Goal: Task Accomplishment & Management: Manage account settings

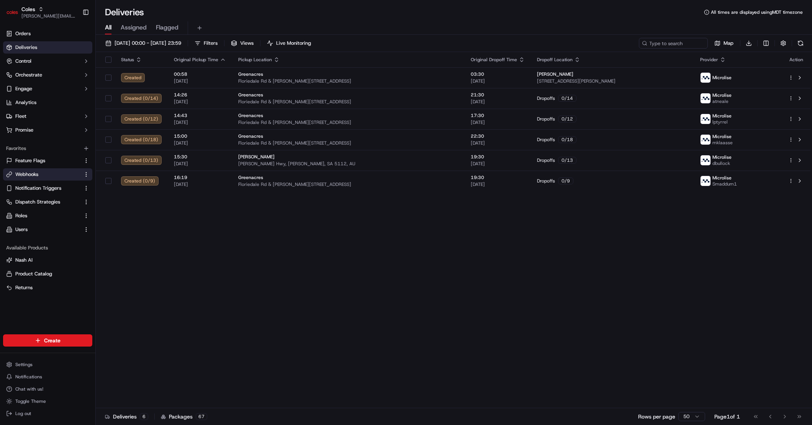
click at [44, 176] on link "Webhooks" at bounding box center [43, 174] width 74 height 7
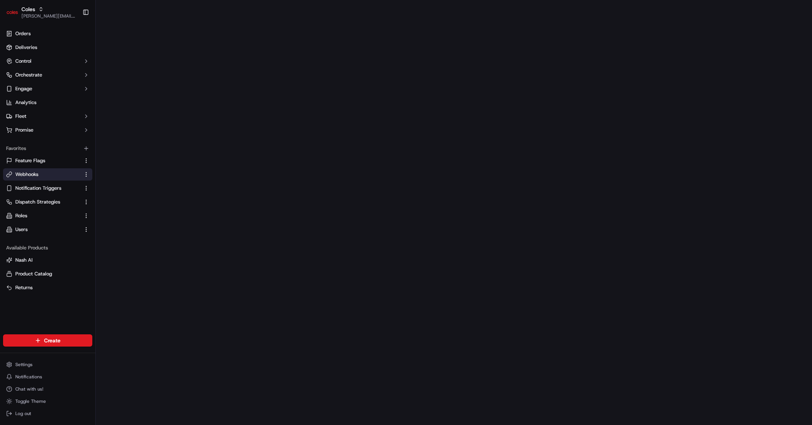
drag, startPoint x: 30, startPoint y: 34, endPoint x: 103, endPoint y: 26, distance: 73.9
click at [30, 34] on span "Orders" at bounding box center [22, 33] width 15 height 7
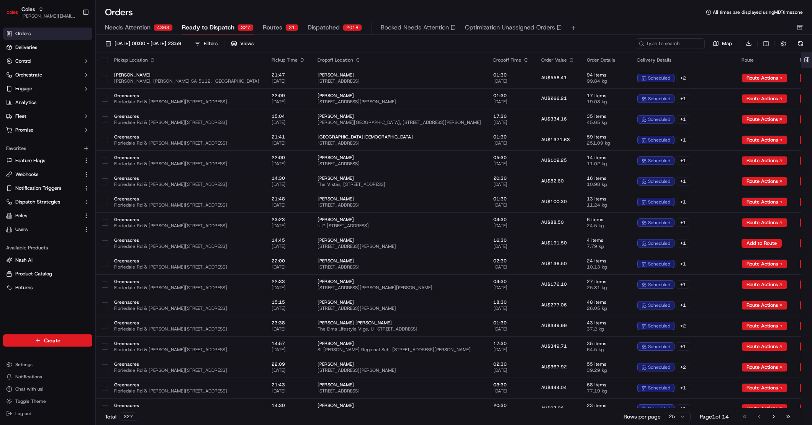
click at [806, 59] on button at bounding box center [806, 59] width 13 height 15
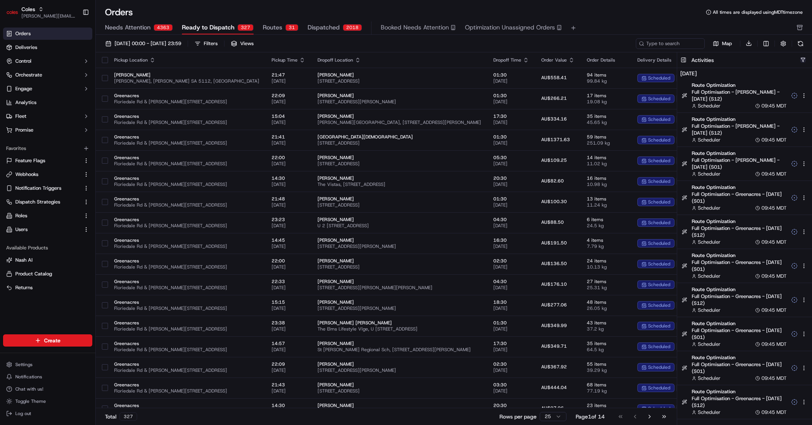
click at [802, 60] on button "button" at bounding box center [803, 60] width 6 height 6
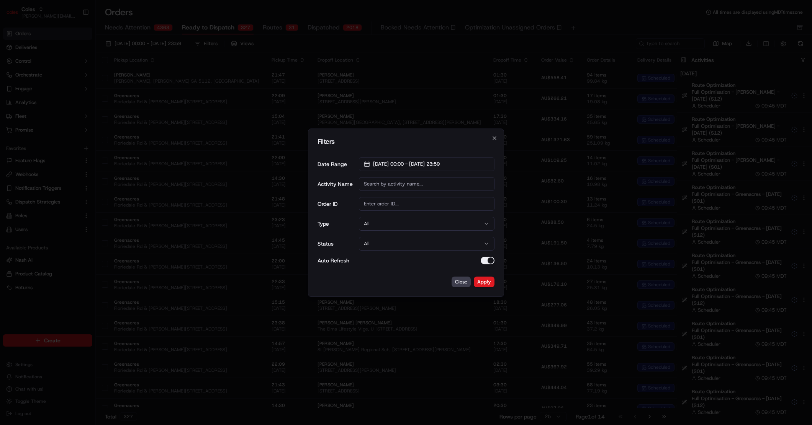
click at [417, 186] on input "Activity Name" at bounding box center [427, 184] width 136 height 14
click at [383, 206] on input "Order ID" at bounding box center [427, 204] width 136 height 14
click at [376, 222] on button "All" at bounding box center [427, 224] width 136 height 14
click at [485, 282] on button "Apply" at bounding box center [484, 282] width 21 height 11
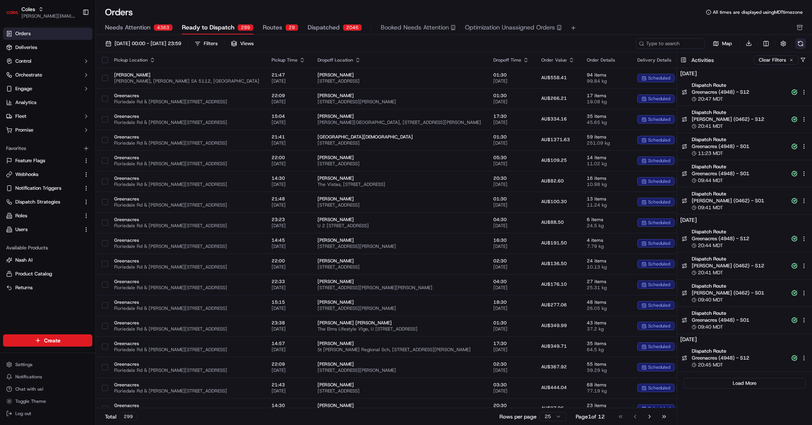
click at [800, 44] on button at bounding box center [800, 43] width 11 height 11
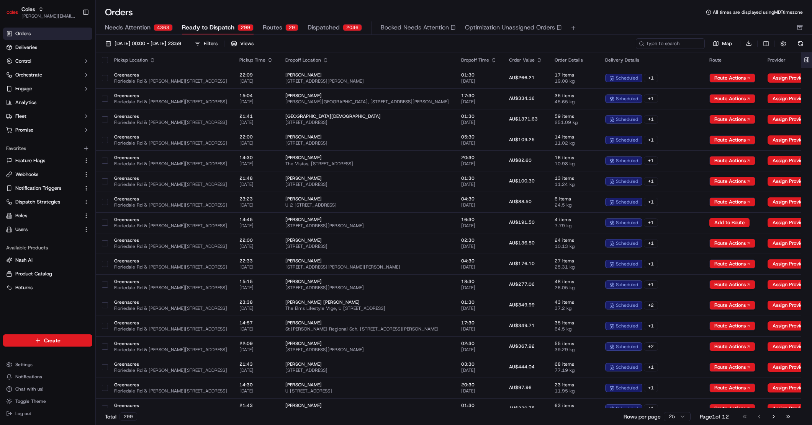
click at [805, 62] on button at bounding box center [806, 59] width 13 height 15
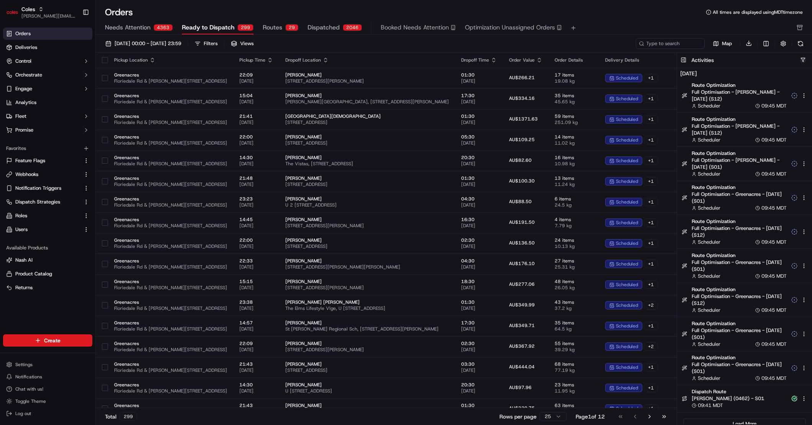
click at [801, 61] on button "button" at bounding box center [803, 60] width 6 height 6
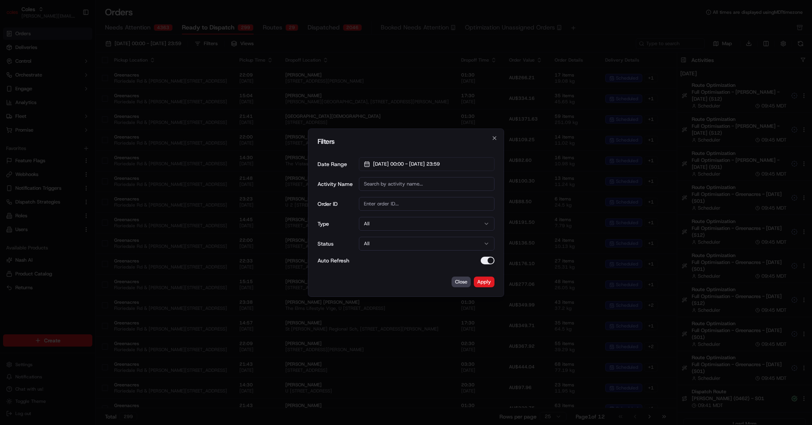
click at [435, 226] on button "All" at bounding box center [427, 224] width 136 height 14
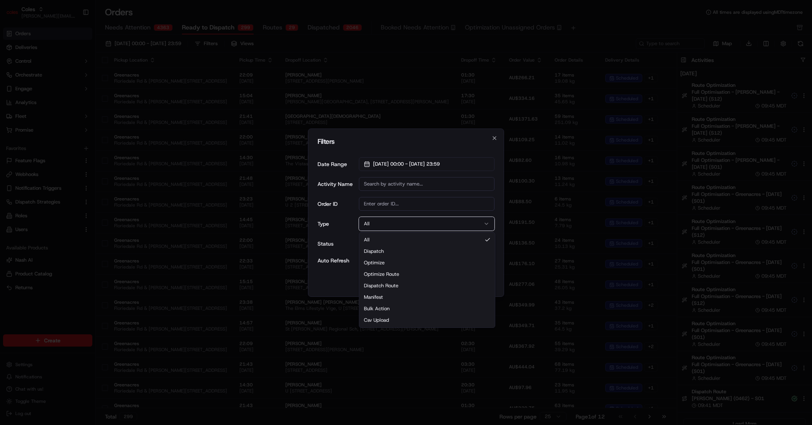
drag, startPoint x: 419, startPoint y: 287, endPoint x: 438, endPoint y: 288, distance: 18.8
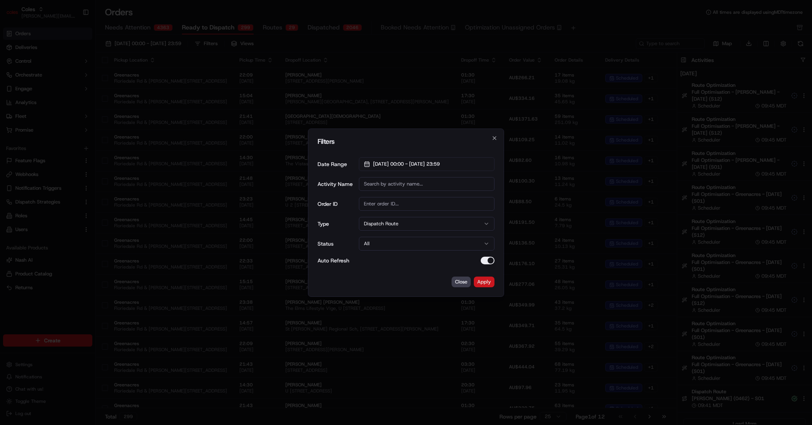
click at [492, 284] on button "Apply" at bounding box center [484, 282] width 21 height 11
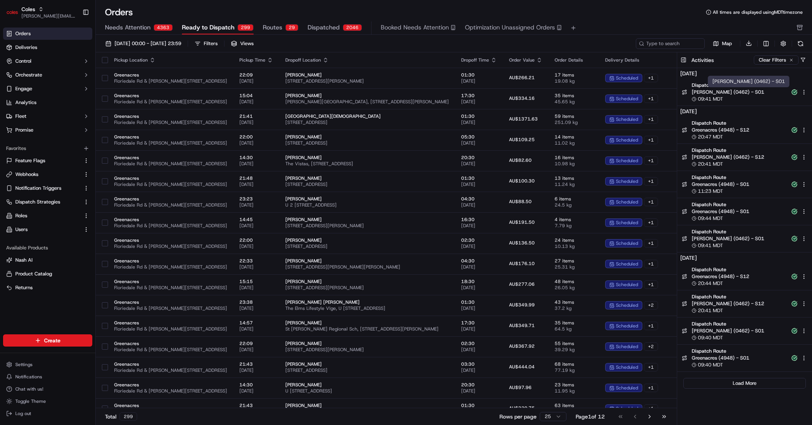
click at [734, 90] on span "Elizabeth (0462) - S01" at bounding box center [738, 92] width 95 height 7
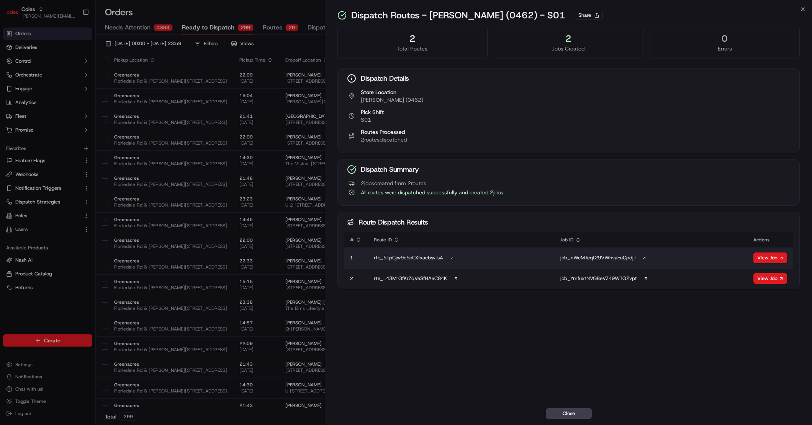
click at [644, 257] on icon at bounding box center [644, 258] width 2 height 2
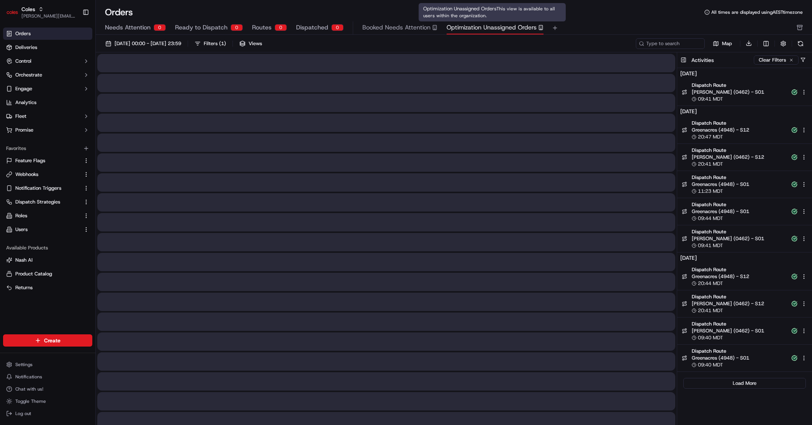
click at [497, 28] on span "Optimization Unassigned Orders" at bounding box center [491, 27] width 90 height 9
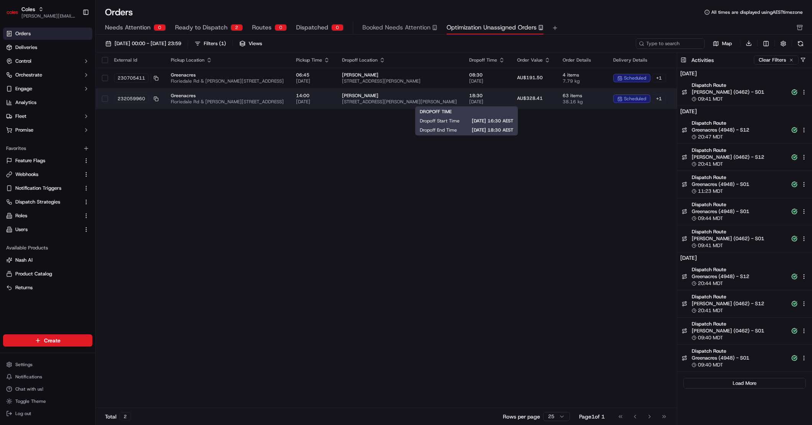
click at [489, 101] on span "19/09/2025" at bounding box center [487, 102] width 36 height 6
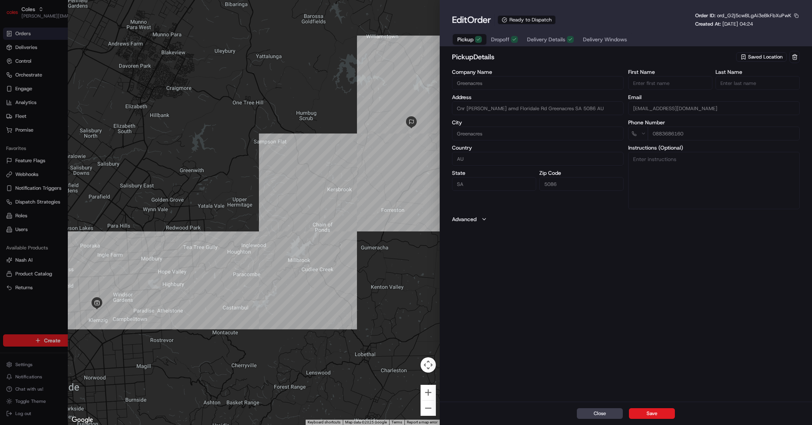
click at [502, 43] on button "Dropoff" at bounding box center [504, 39] width 36 height 11
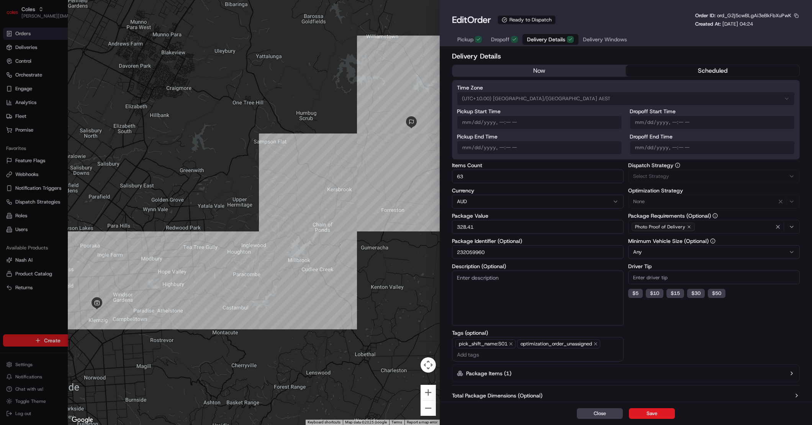
click at [528, 39] on span "Delivery Details" at bounding box center [546, 40] width 38 height 8
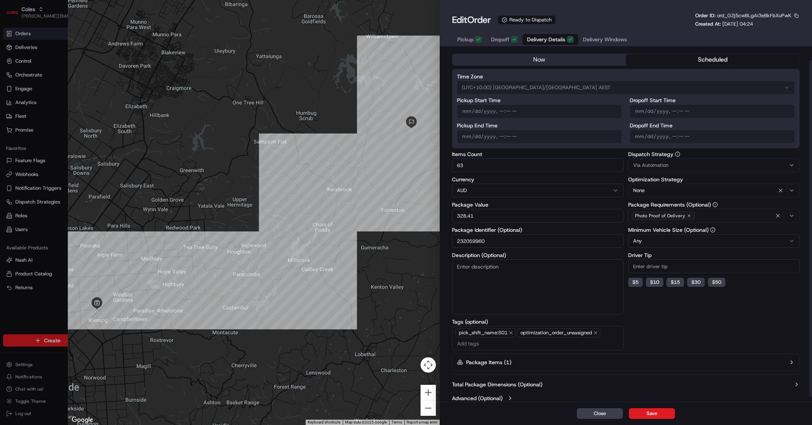
drag, startPoint x: 536, startPoint y: 361, endPoint x: 541, endPoint y: 360, distance: 4.5
click at [537, 361] on button "Package Items ( 1 )" at bounding box center [626, 363] width 348 height 18
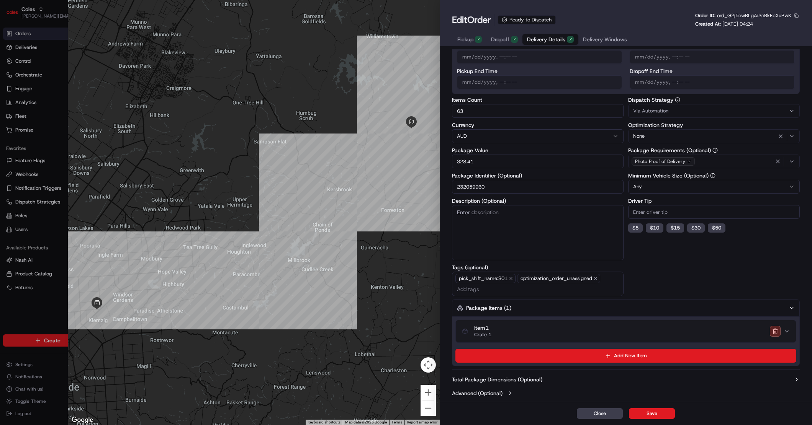
click at [539, 325] on div "Item 1 Crate 1" at bounding box center [623, 331] width 322 height 13
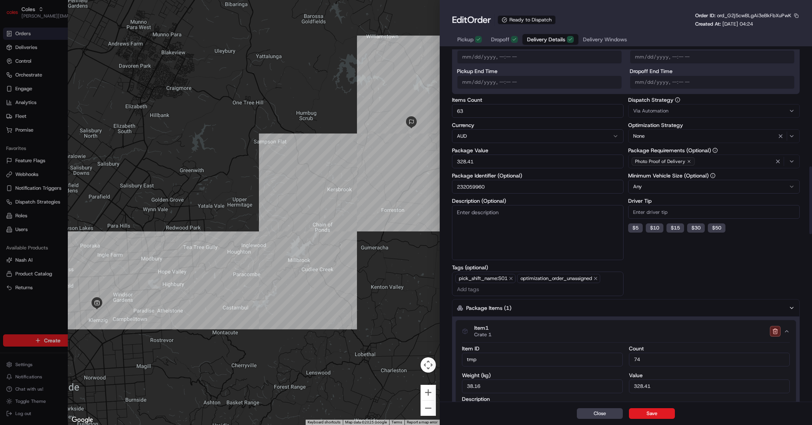
scroll to position [0, 0]
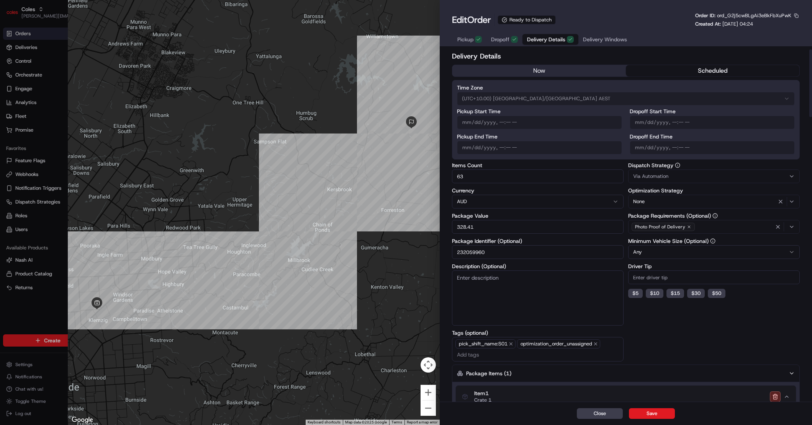
type input "1"
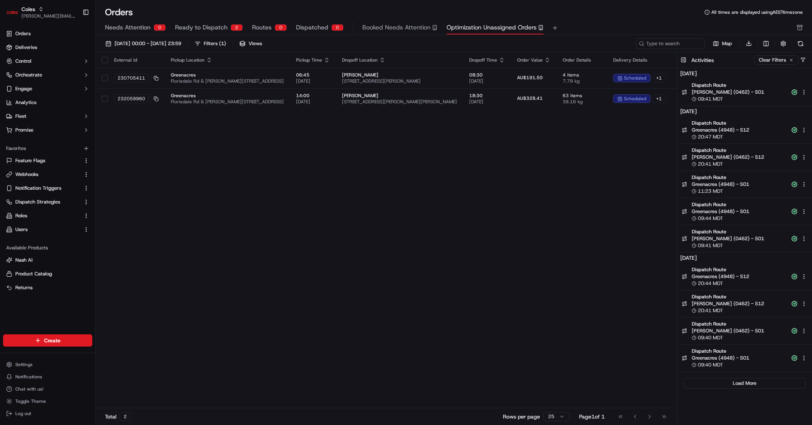
click at [538, 221] on div "External Id Pickup Location Pickup Time Dropoff Location Dropoff Time Order Val…" at bounding box center [418, 230] width 644 height 356
click at [609, 210] on div "External Id Pickup Location Pickup Time Dropoff Location Dropoff Time Order Val…" at bounding box center [418, 230] width 644 height 356
click at [605, 152] on div "External Id Pickup Location Pickup Time Dropoff Location Dropoff Time Order Val…" at bounding box center [418, 230] width 644 height 356
click at [507, 184] on div "External Id Pickup Location Pickup Time Dropoff Location Dropoff Time Order Val…" at bounding box center [418, 230] width 644 height 356
click at [573, 166] on div "External Id Pickup Location Pickup Time Dropoff Location Dropoff Time Order Val…" at bounding box center [418, 230] width 644 height 356
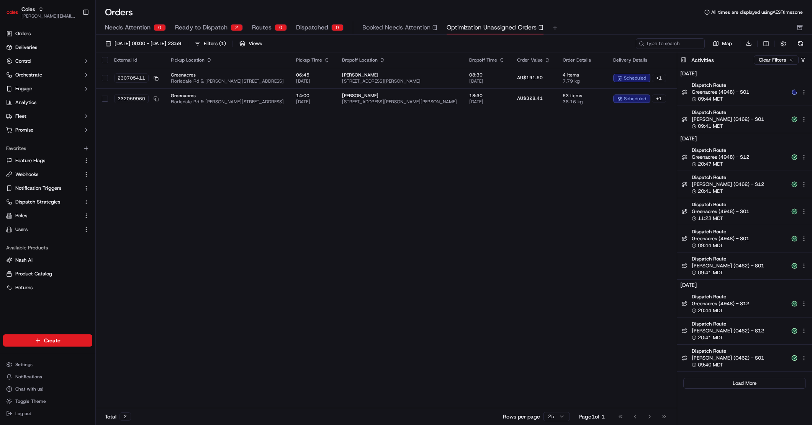
click at [748, 98] on div "09:44 MDT" at bounding box center [738, 99] width 95 height 7
click at [744, 89] on span "Greenacres (4948) - S01" at bounding box center [738, 92] width 95 height 7
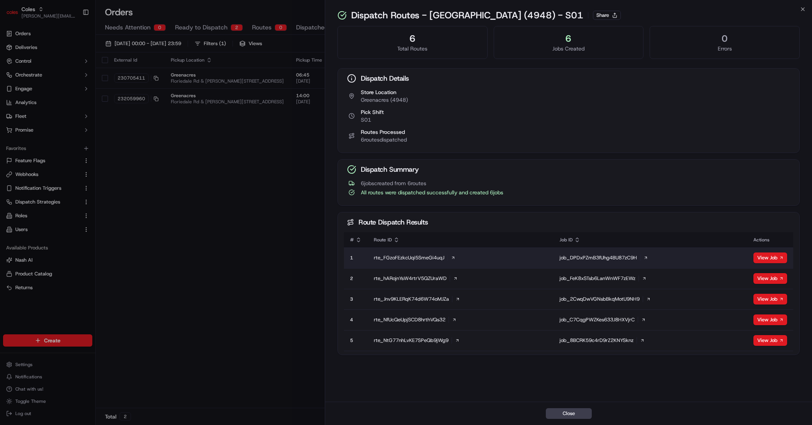
click at [643, 259] on icon at bounding box center [645, 258] width 5 height 5
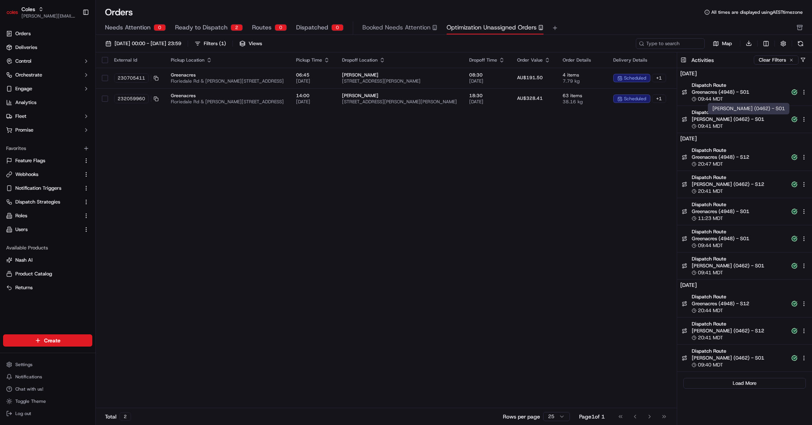
click at [757, 117] on span "Elizabeth (0462) - S01" at bounding box center [738, 119] width 95 height 7
click at [675, 47] on input at bounding box center [659, 43] width 92 height 11
paste input "229247858"
type input "229247858"
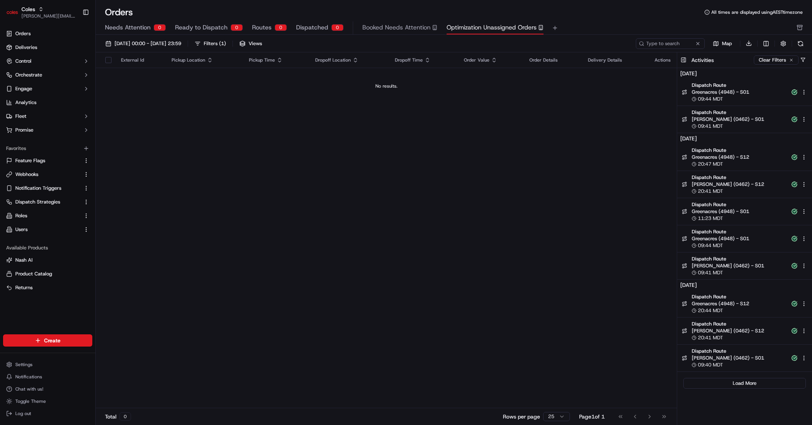
click at [198, 31] on span "Ready to Dispatch" at bounding box center [201, 27] width 52 height 9
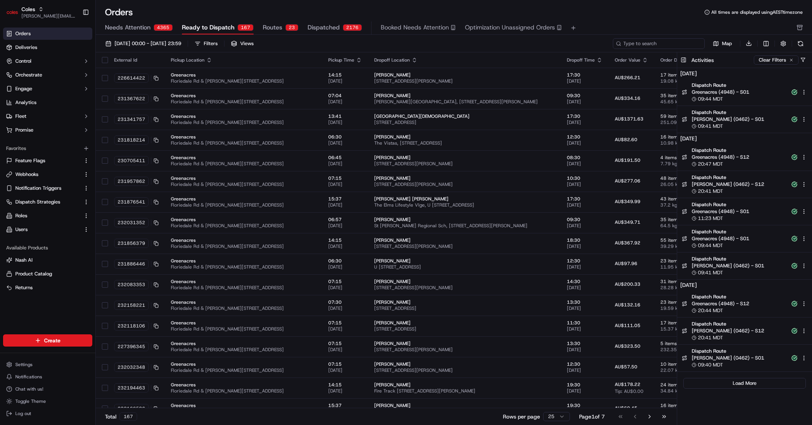
click at [652, 45] on input at bounding box center [659, 43] width 92 height 11
paste input "229247858"
type input "229247858"
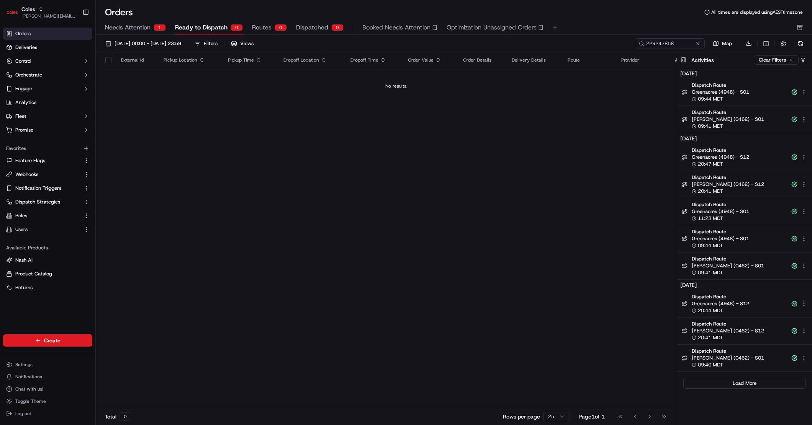
click at [135, 24] on span "Needs Attention" at bounding box center [128, 27] width 46 height 9
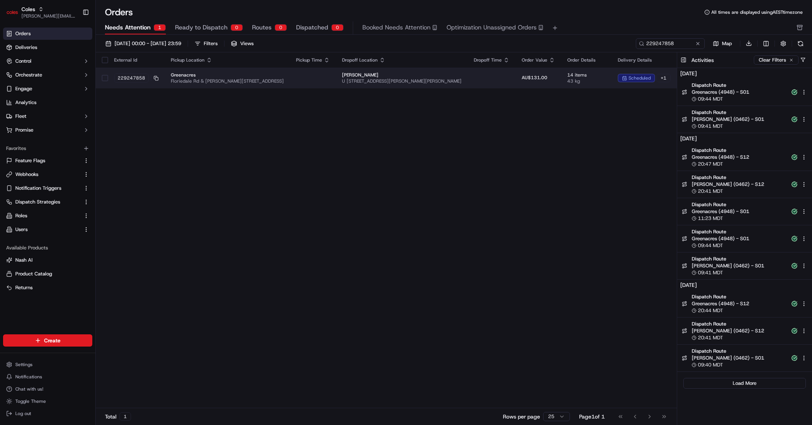
click at [309, 76] on td at bounding box center [313, 78] width 46 height 21
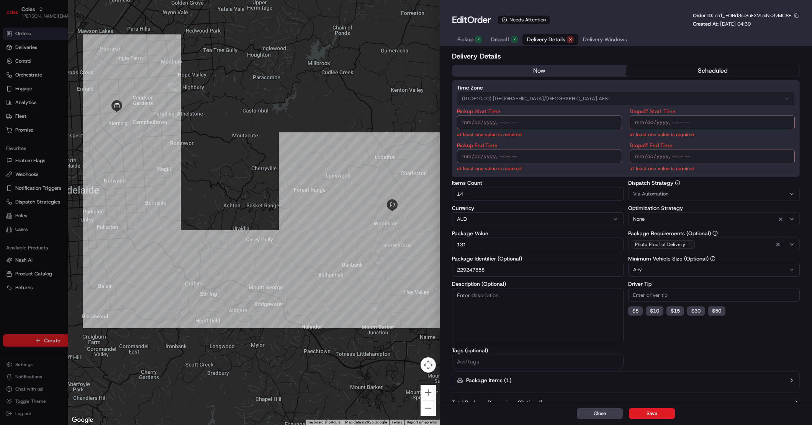
click at [794, 15] on button "button" at bounding box center [796, 15] width 7 height 7
click at [770, 28] on button "Copy ID" at bounding box center [775, 27] width 70 height 9
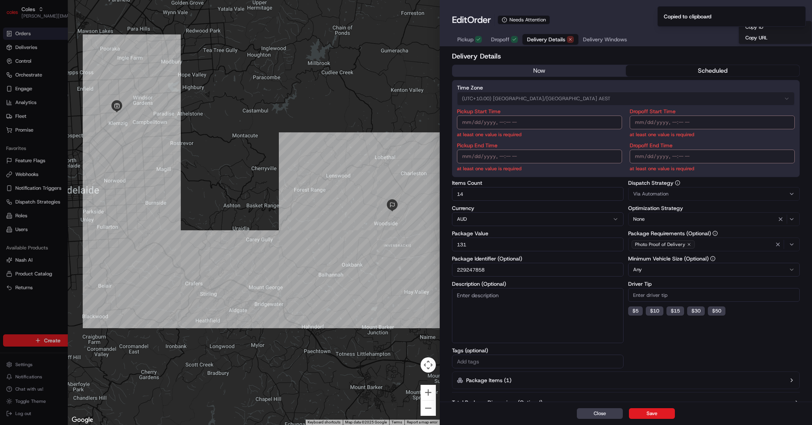
type input "1"
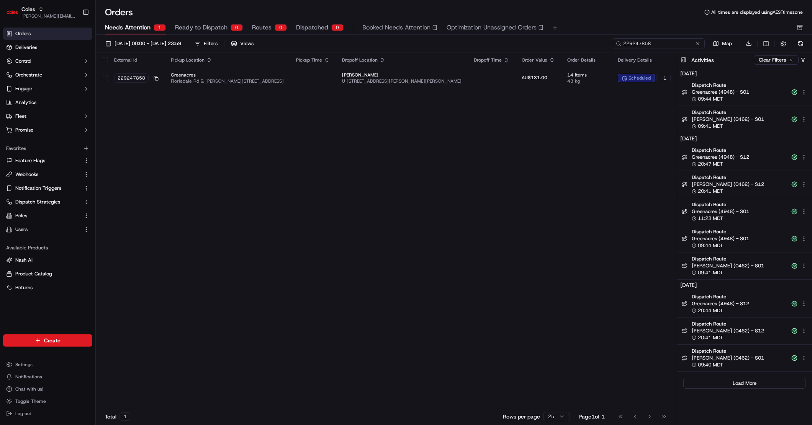
click at [664, 38] on input "229247858" at bounding box center [659, 43] width 92 height 11
paste input "32059960"
type input "232059960"
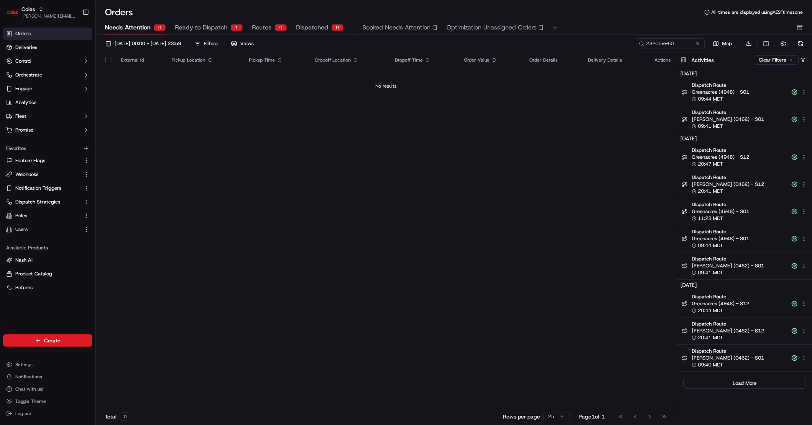
click at [234, 26] on div "1" at bounding box center [236, 27] width 12 height 7
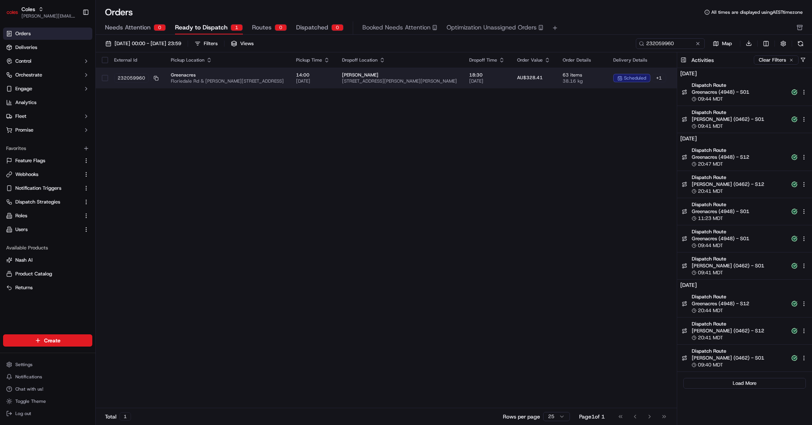
click at [472, 86] on td "18:30 19/09/2025" at bounding box center [487, 78] width 48 height 21
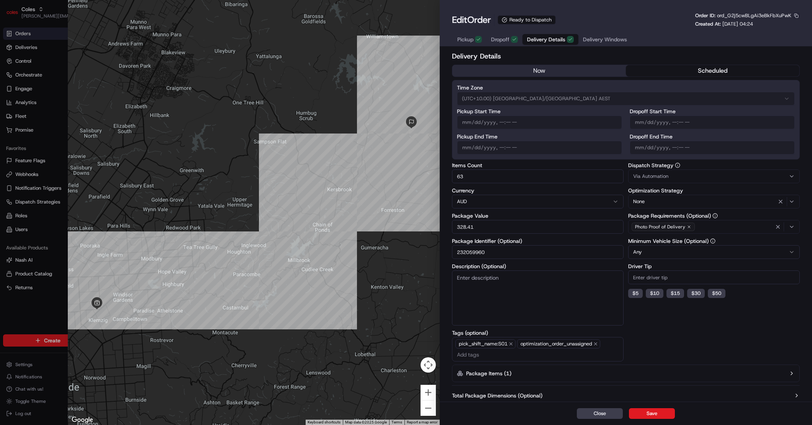
click at [797, 16] on button "button" at bounding box center [796, 15] width 7 height 7
click at [768, 28] on button "Copy ID" at bounding box center [775, 27] width 70 height 9
click at [664, 27] on div "Edit Order Ready to Dispatch Order ID: ord_G2j5cwBLgAi3eBkFbXuPwK Created At: 0…" at bounding box center [626, 19] width 348 height 15
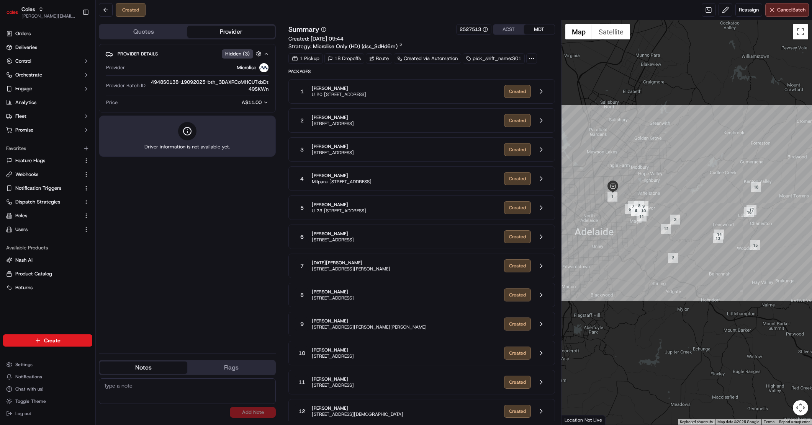
click at [426, 73] on span "Packages" at bounding box center [421, 72] width 266 height 6
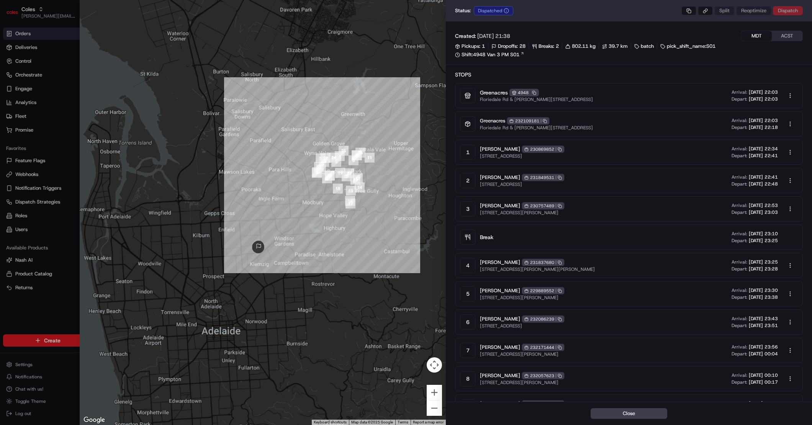
click at [791, 36] on button "ACST" at bounding box center [786, 36] width 31 height 10
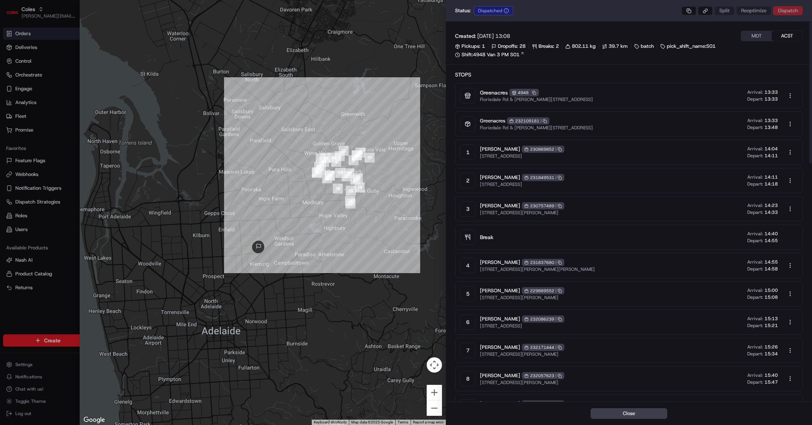
scroll to position [2, 0]
click at [751, 31] on button "MDT" at bounding box center [756, 34] width 31 height 10
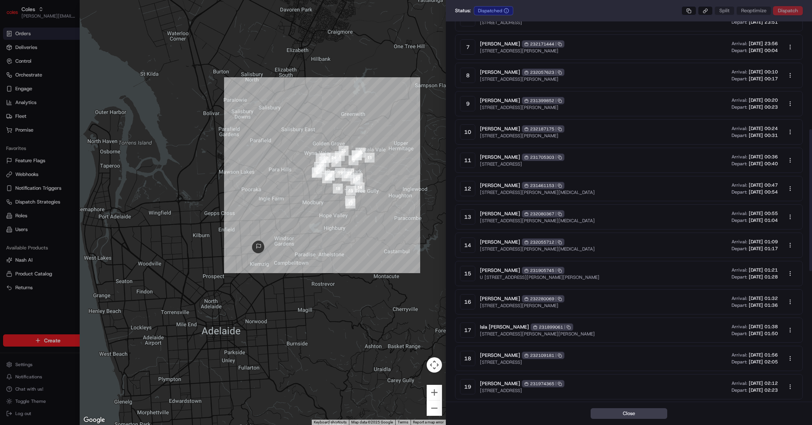
scroll to position [313, 0]
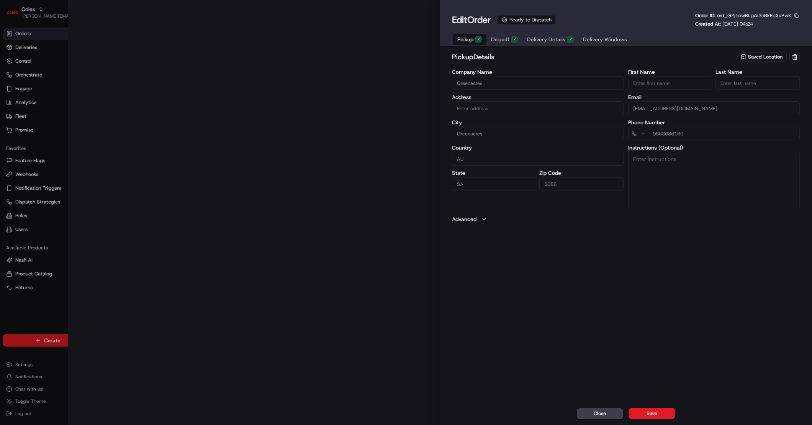
type input "Cnr [PERSON_NAME] amd Floridale Rd Greenacres SA 5086 AU"
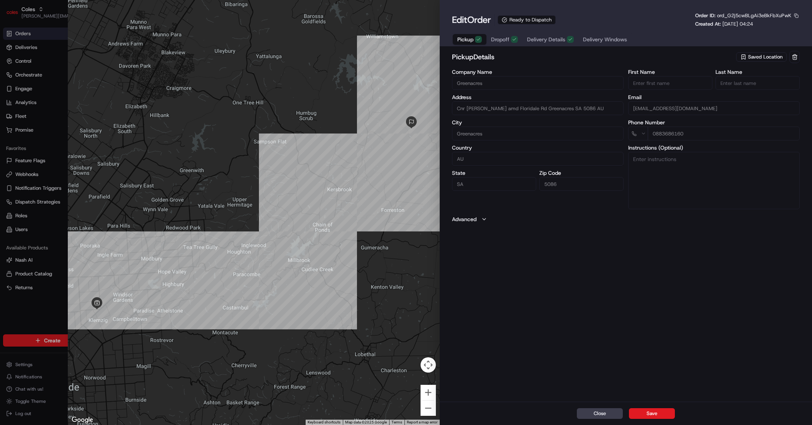
click at [539, 40] on span "Delivery Details" at bounding box center [546, 40] width 38 height 8
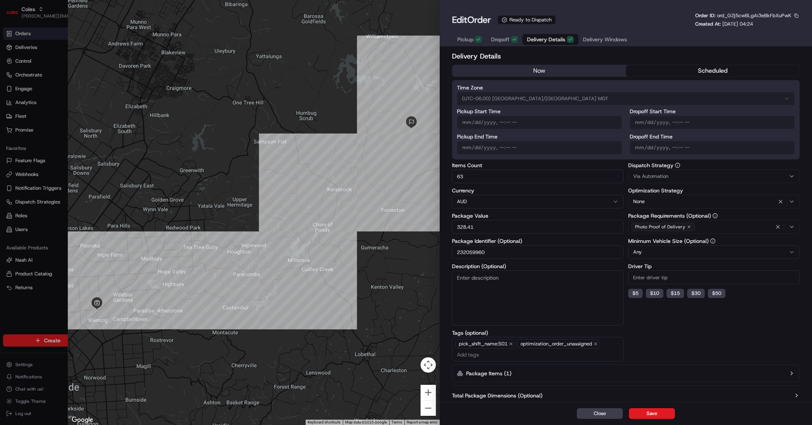
scroll to position [16, 0]
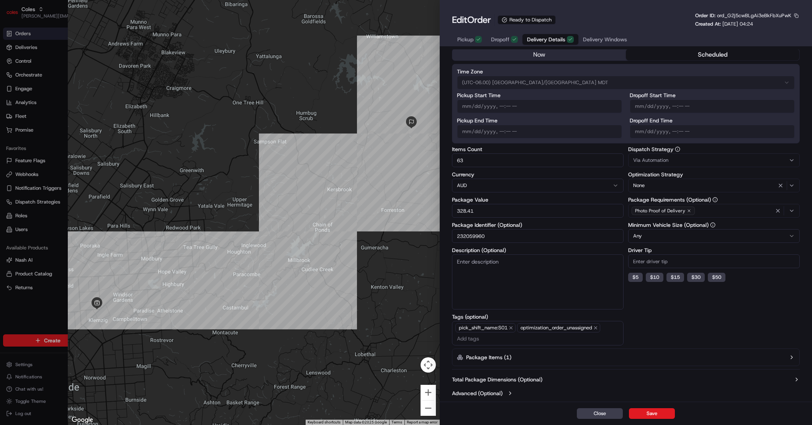
click at [490, 387] on div "Total Package Dimensions (Optional) Advanced (Optional)" at bounding box center [626, 387] width 348 height 28
click at [506, 392] on button "Advanced (Optional)" at bounding box center [626, 394] width 348 height 8
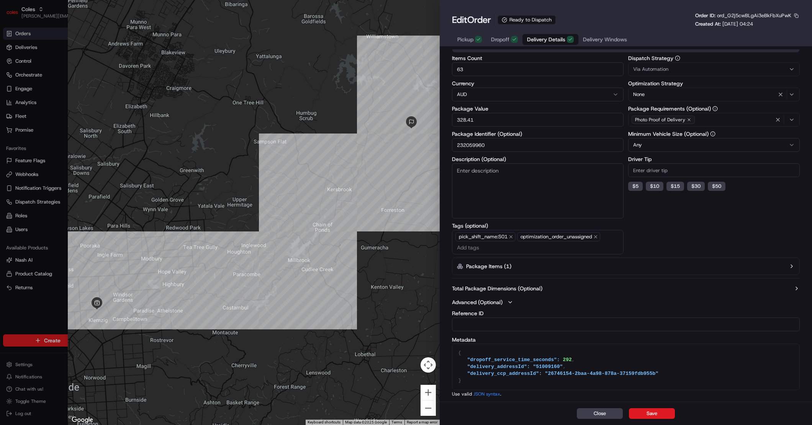
click at [502, 282] on div "Total Package Dimensions (Optional) Advanced (Optional) Reference ID Metadata {…" at bounding box center [626, 341] width 348 height 119
click at [503, 286] on label "Total Package Dimensions (Optional)" at bounding box center [497, 289] width 90 height 8
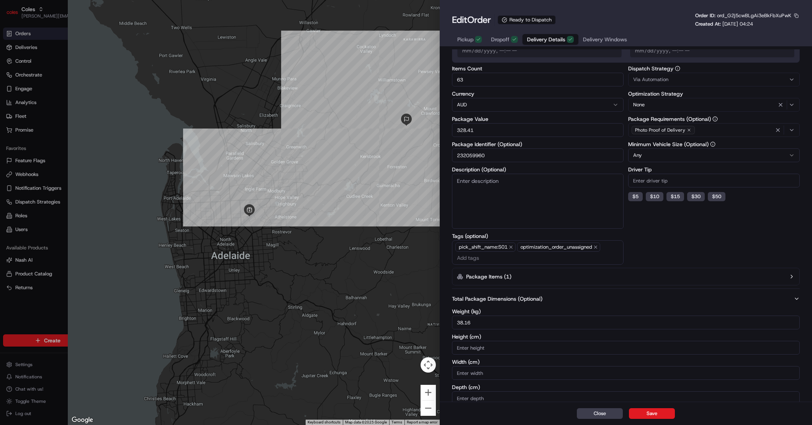
scroll to position [0, 0]
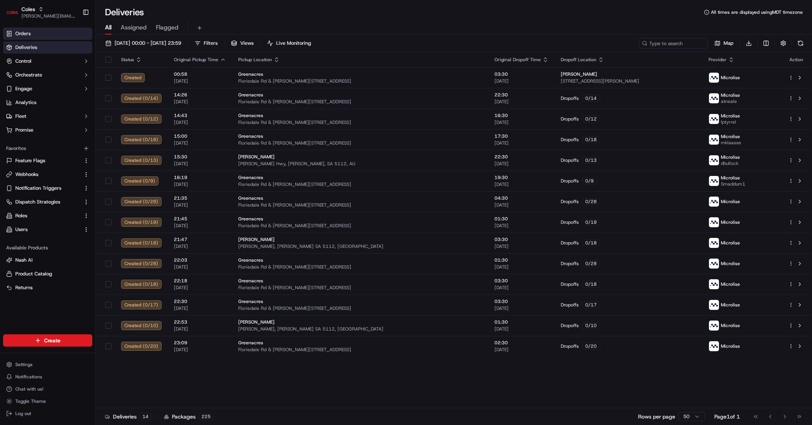
click at [46, 29] on link "Orders" at bounding box center [47, 34] width 89 height 12
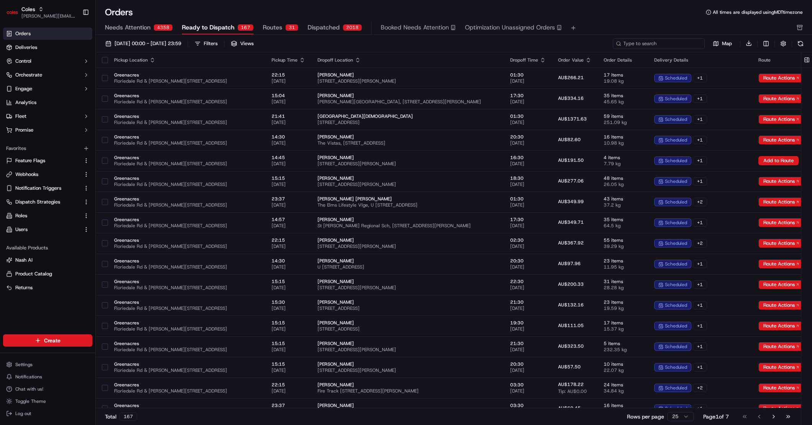
click at [673, 47] on input at bounding box center [659, 43] width 92 height 11
paste input "229247858"
type input "229247858"
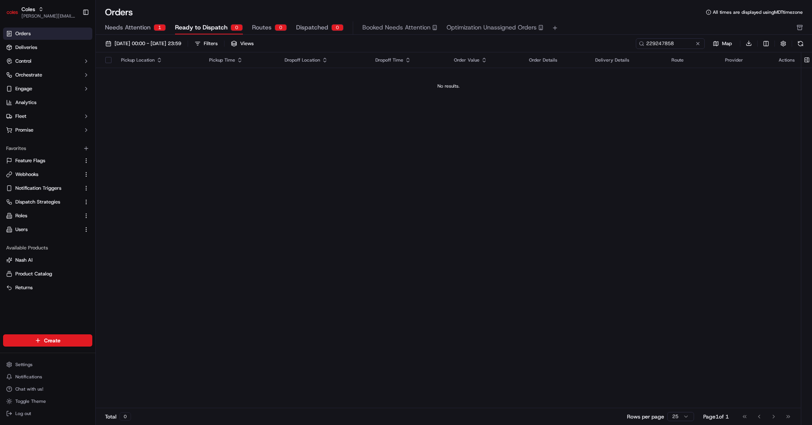
click at [137, 21] on div "Orders All times are displayed using MDT timezone Needs Attention 1 Ready to Di…" at bounding box center [454, 20] width 716 height 29
click at [140, 26] on span "Needs Attention" at bounding box center [128, 27] width 46 height 9
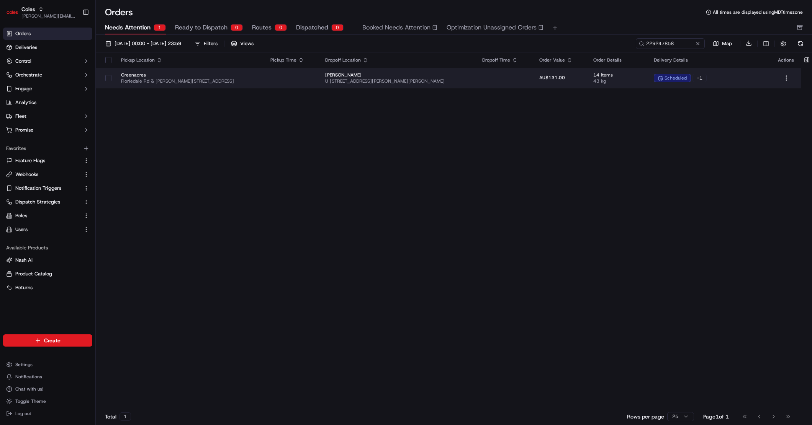
click at [380, 82] on span "U [STREET_ADDRESS][PERSON_NAME][PERSON_NAME]" at bounding box center [397, 81] width 145 height 6
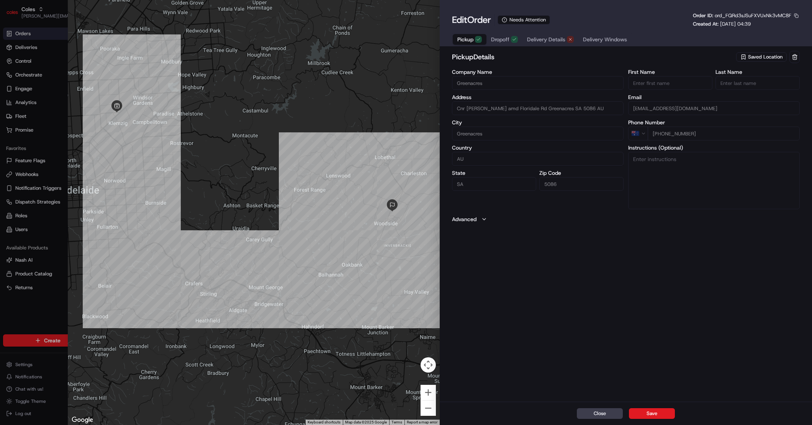
click at [758, 14] on span "ord_FQRd3sJSuFXVUxNk3vMC8F" at bounding box center [752, 15] width 77 height 7
click at [583, 29] on div "Edit Order Needs Attention Order ID: ord_FQRd3sJSuFXVUxNk3vMC8F Created At: [DA…" at bounding box center [626, 29] width 348 height 34
click at [561, 38] on span "Delivery Details" at bounding box center [546, 40] width 38 height 8
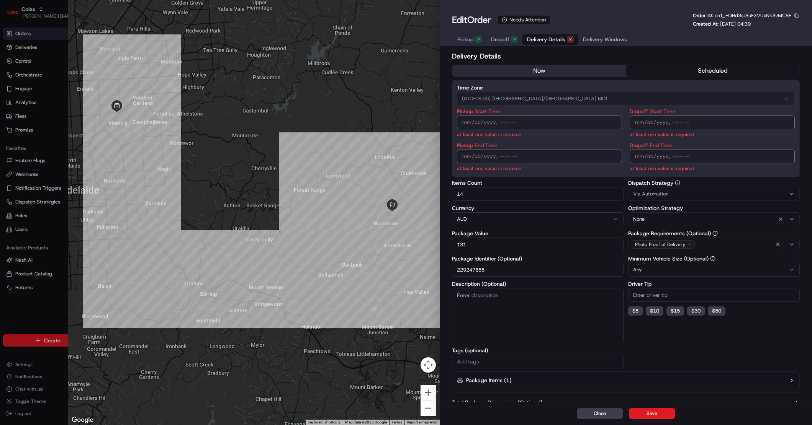
click at [775, 15] on span "ord_FQRd3sJSuFXVUxNk3vMC8F" at bounding box center [752, 15] width 77 height 7
copy span "ord_FQRd3sJSuFXVUxNk3vMC8F"
click at [794, 11] on div "Edit Order Needs Attention Order ID: ord_FQRd3sJSuFXVUxNk3vMC8F Created At: 09/…" at bounding box center [626, 23] width 372 height 46
click at [795, 13] on button "button" at bounding box center [796, 15] width 7 height 7
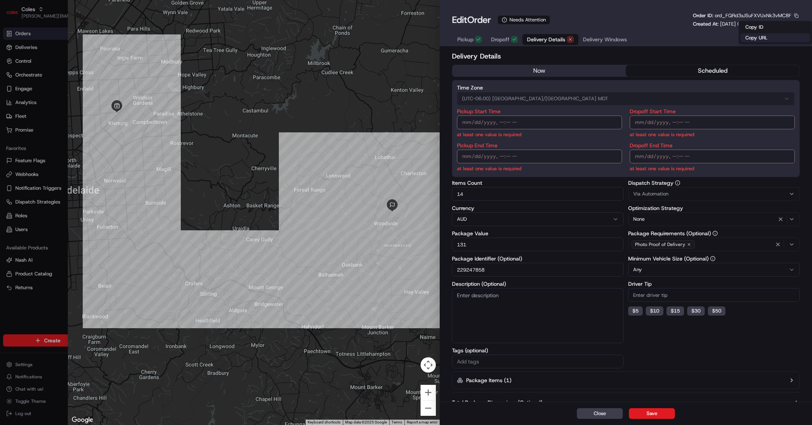
click at [773, 36] on button "Copy URL" at bounding box center [775, 37] width 70 height 9
type input "1"
click at [43, 73] on div at bounding box center [406, 212] width 812 height 425
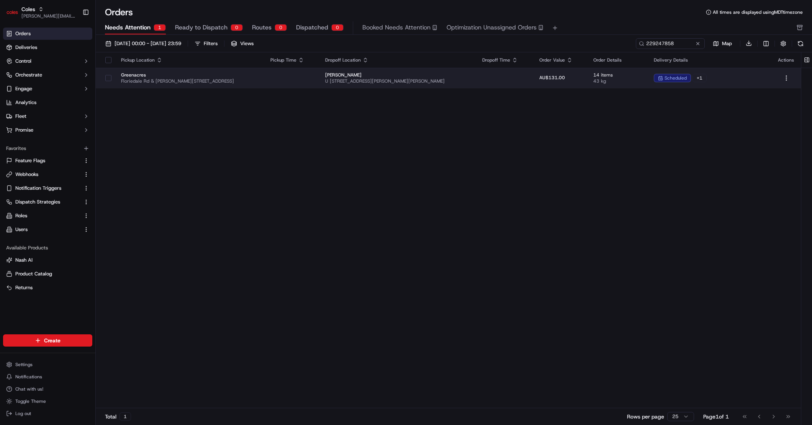
click at [229, 70] on td "Greenacres Floriedale Rd & Muller Rd, Greenacres SA 5086, Australia" at bounding box center [189, 78] width 149 height 21
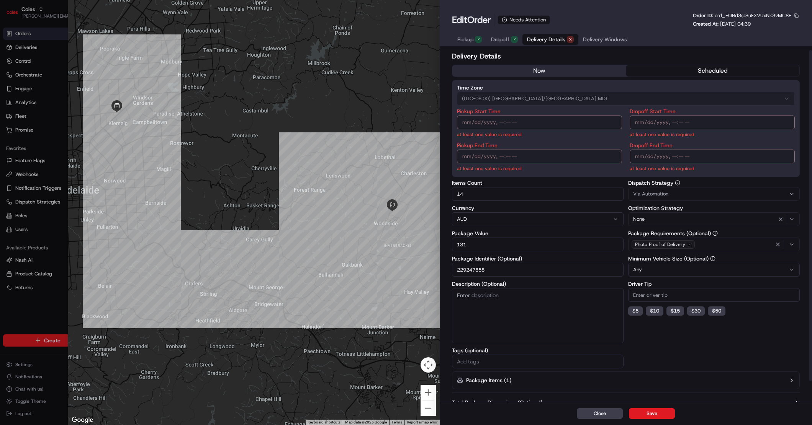
scroll to position [1, 0]
type input "1"
click at [46, 114] on div at bounding box center [406, 212] width 812 height 425
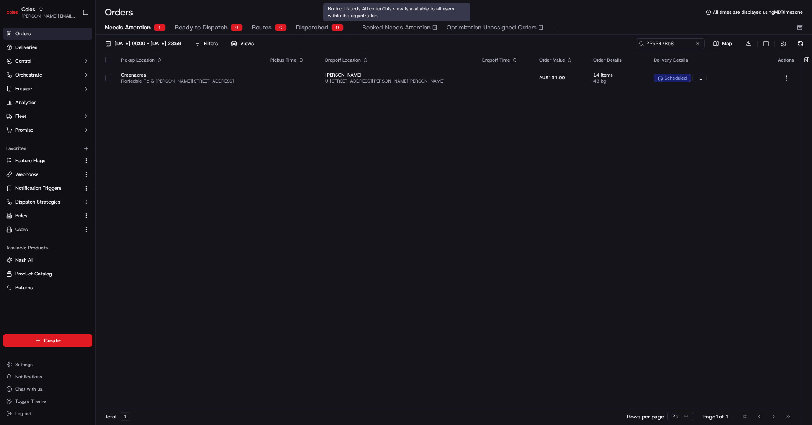
click at [276, 116] on div "Pickup Location Pickup Time Dropoff Location Dropoff Time Order Value Order Det…" at bounding box center [448, 230] width 705 height 356
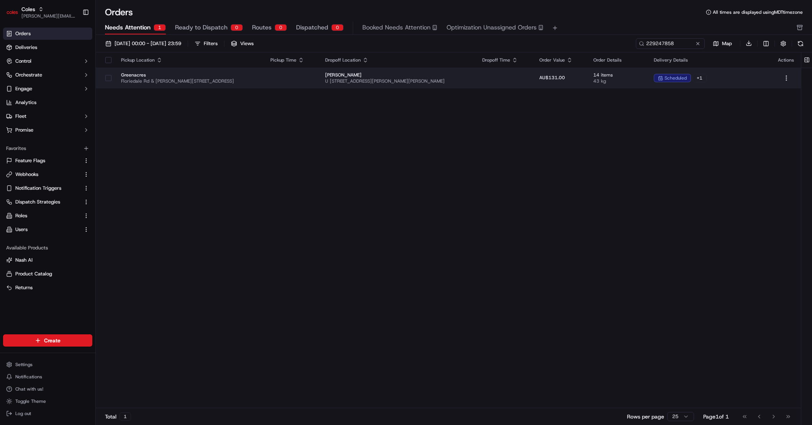
click at [189, 83] on span "Floriedale Rd & [PERSON_NAME][STREET_ADDRESS]" at bounding box center [189, 81] width 137 height 6
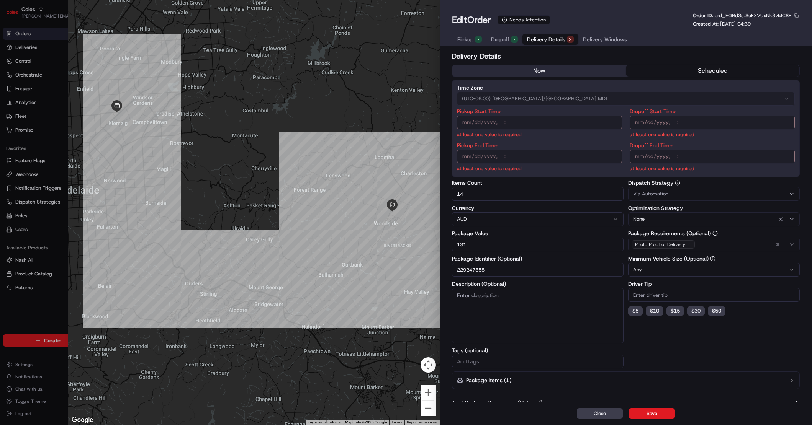
click at [745, 15] on span "ord_FQRd3sJSuFXVUxNk3vMC8F" at bounding box center [752, 15] width 77 height 7
copy span "ord_FQRd3sJSuFXVUxNk3vMC8F"
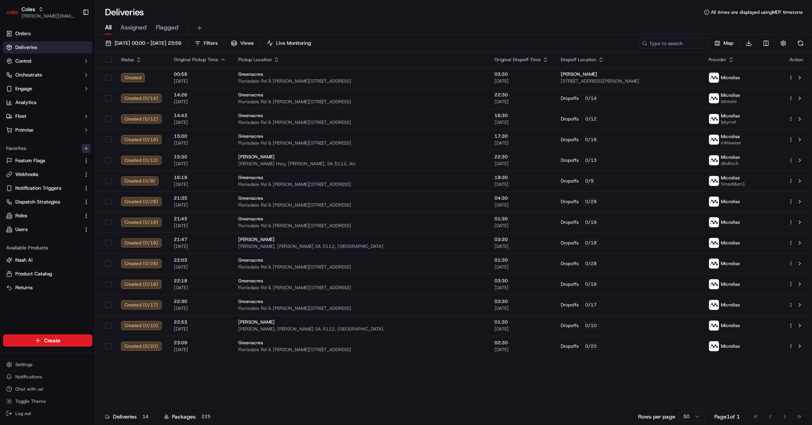
click at [88, 147] on icon "button" at bounding box center [86, 148] width 6 height 6
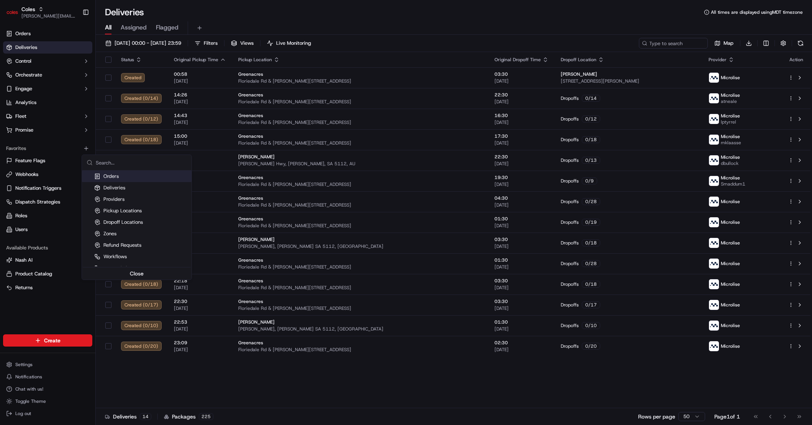
click at [37, 0] on html "Coles [EMAIL_ADDRESS][DOMAIN_NAME] Toggle Sidebar Orders Deliveries Control Orc…" at bounding box center [406, 212] width 812 height 425
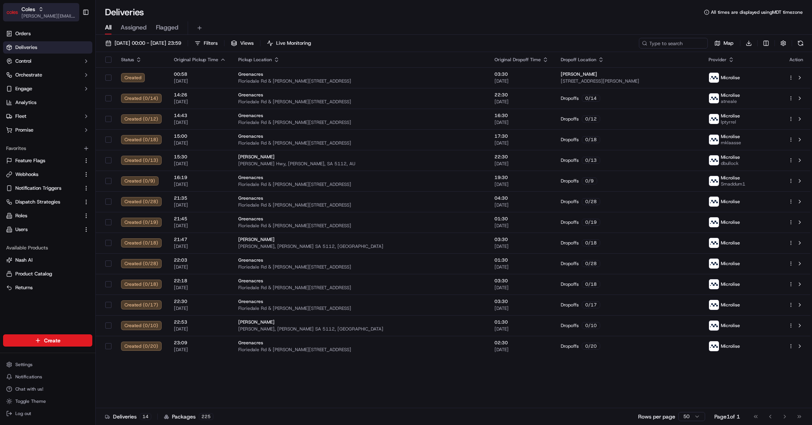
click at [37, 6] on div "Coles" at bounding box center [48, 9] width 55 height 8
type input "skipc"
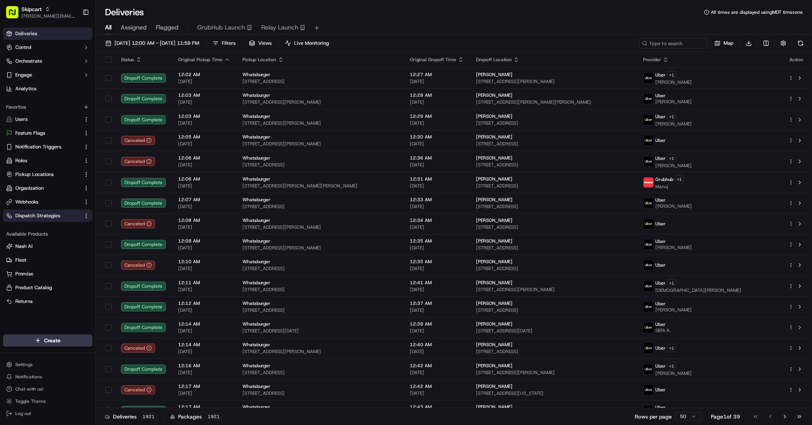
click at [42, 218] on span "Dispatch Strategies" at bounding box center [37, 215] width 45 height 7
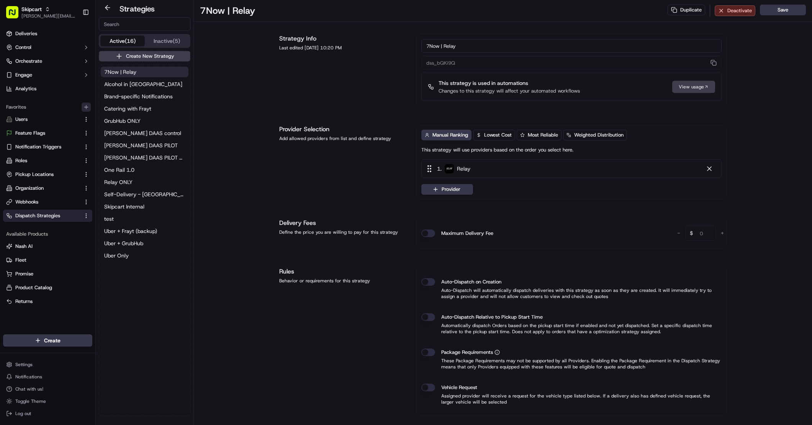
click at [86, 109] on icon "button" at bounding box center [86, 107] width 6 height 6
type input "provi"
click at [56, 230] on html "Skipcart [PERSON_NAME][EMAIL_ADDRESS][DOMAIN_NAME] Toggle Sidebar Deliveries Co…" at bounding box center [406, 212] width 812 height 425
click at [53, 231] on link "Providers" at bounding box center [43, 229] width 74 height 7
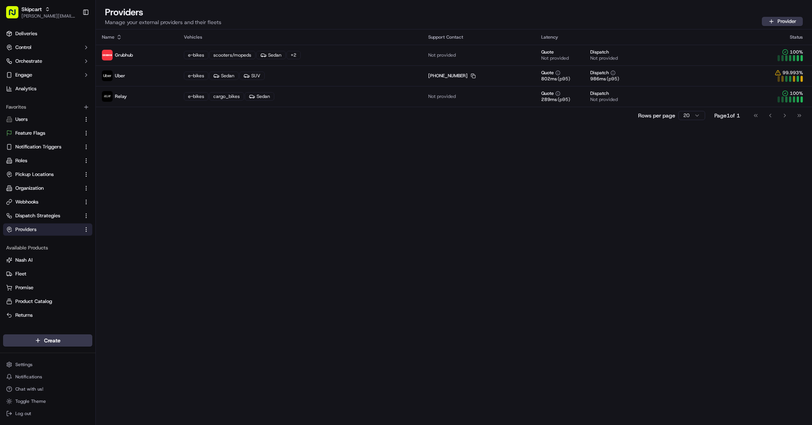
click at [206, 133] on div "Name Vehicles Support Contact Latency Status Grubhub e-bikes scooters/mopeds Se…" at bounding box center [454, 227] width 716 height 396
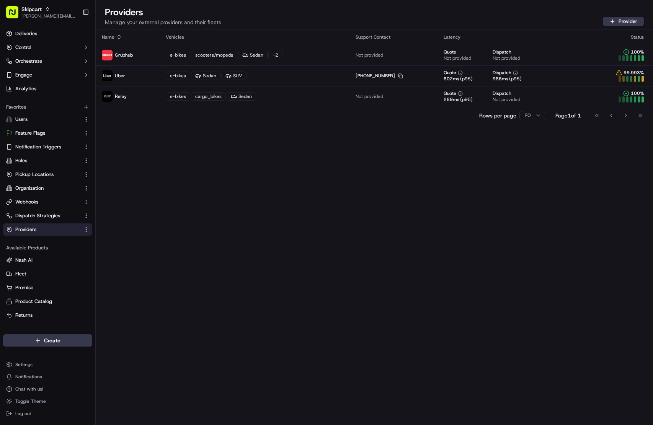
click at [231, 203] on div "Name Vehicles Support Contact Latency Status Grubhub e-bikes scooters/mopeds Se…" at bounding box center [374, 227] width 557 height 396
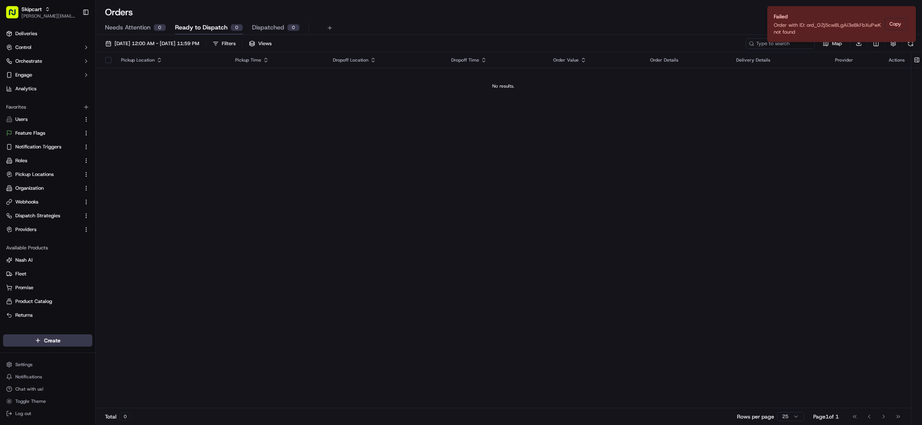
click at [404, 103] on td "No results." at bounding box center [503, 86] width 815 height 37
